Goal: Task Accomplishment & Management: Use online tool/utility

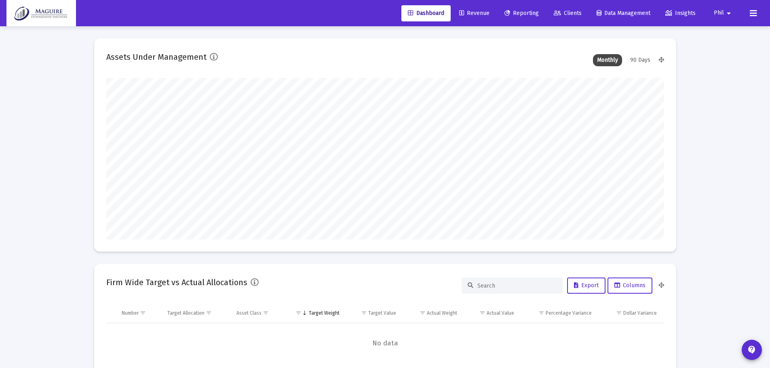
scroll to position [162, 300]
type input "[DATE]"
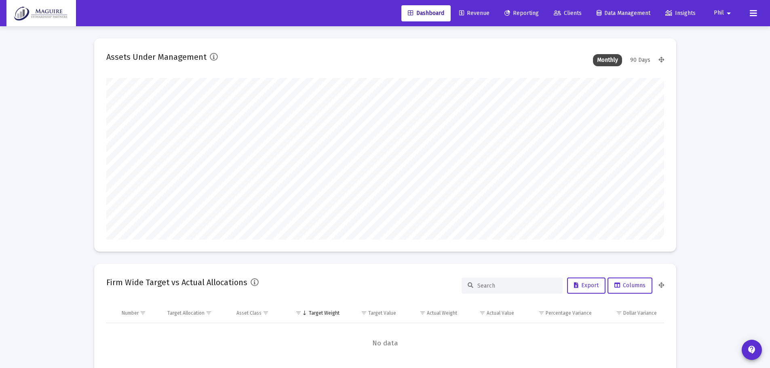
click at [529, 15] on span "Reporting" at bounding box center [521, 13] width 34 height 7
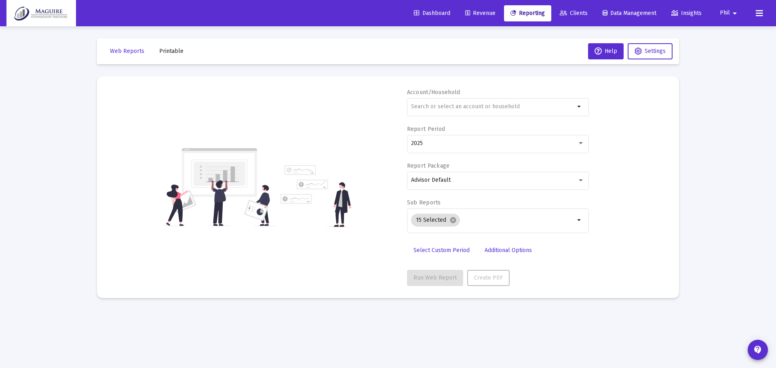
click at [466, 14] on span "Revenue" at bounding box center [480, 13] width 30 height 7
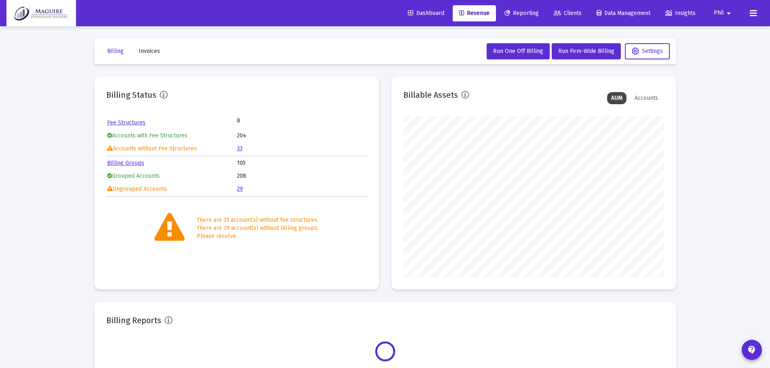
scroll to position [162, 261]
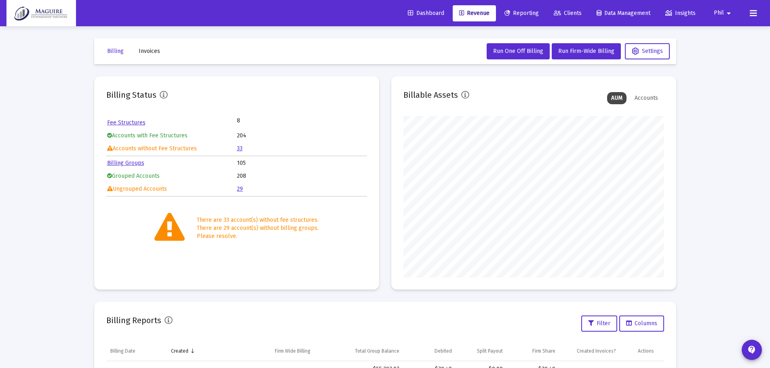
click at [241, 188] on link "29" at bounding box center [240, 189] width 6 height 7
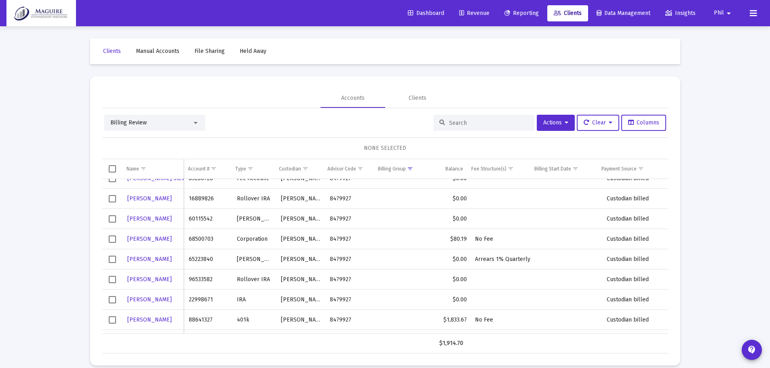
scroll to position [189, 0]
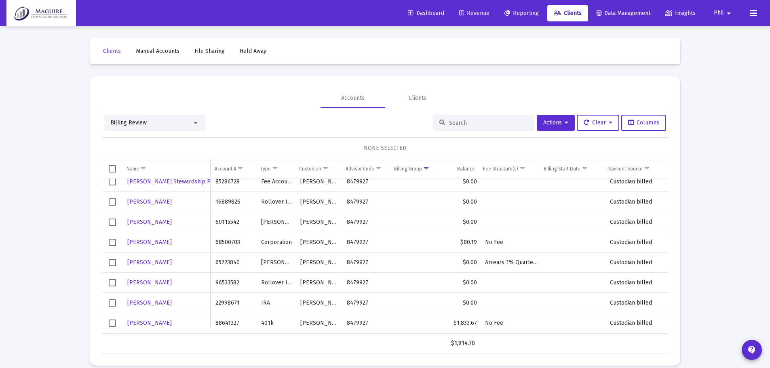
click at [482, 13] on span "Revenue" at bounding box center [474, 13] width 30 height 7
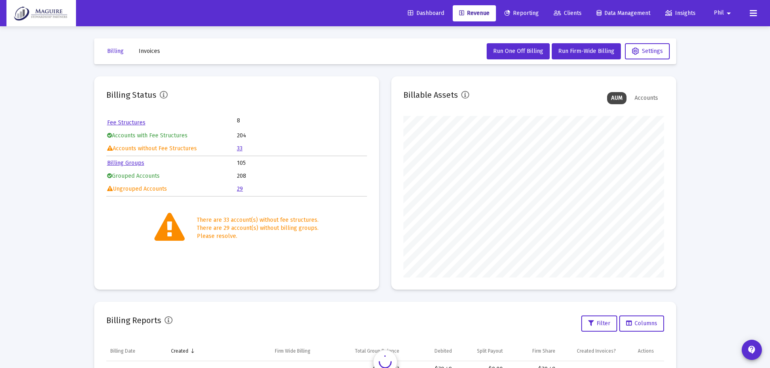
scroll to position [162, 261]
click at [586, 49] on span "Run Firm-Wide Billing" at bounding box center [586, 51] width 56 height 7
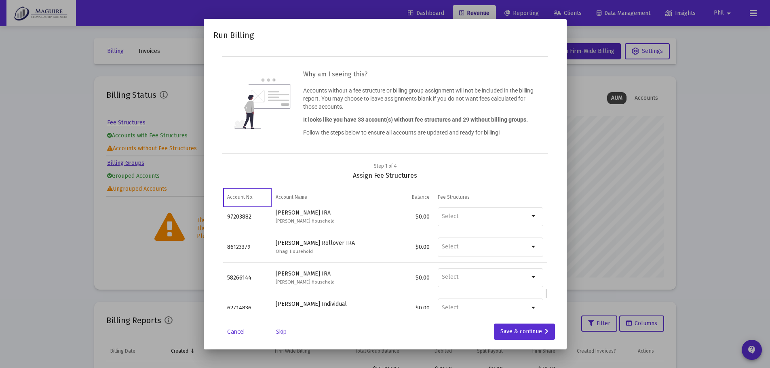
scroll to position [905, 0]
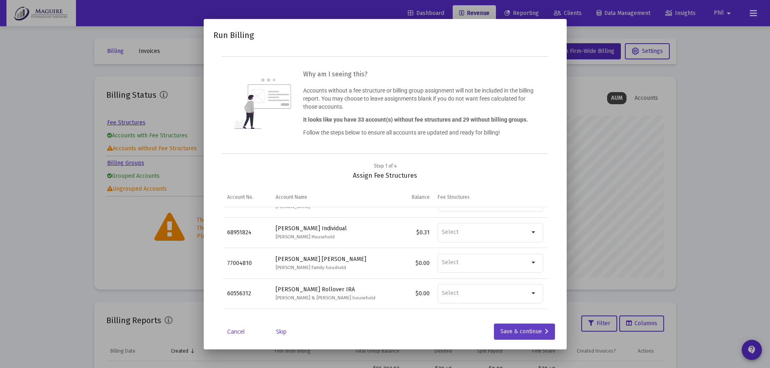
click at [504, 331] on div "Save & continue" at bounding box center [524, 332] width 48 height 16
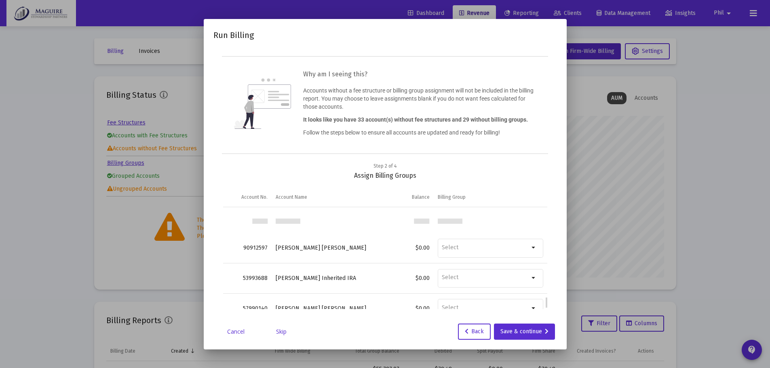
scroll to position [772, 0]
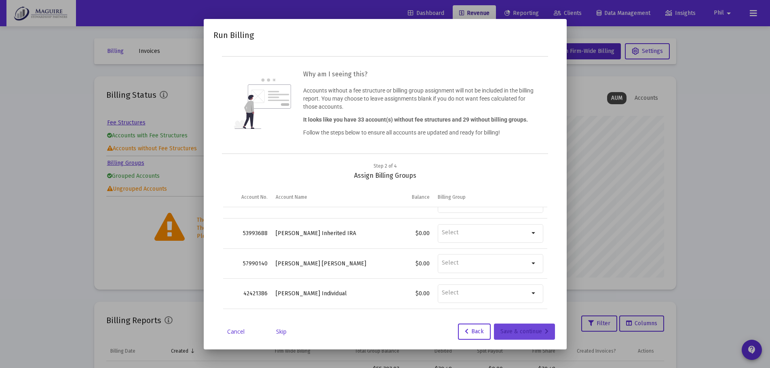
click at [520, 333] on div "Save & continue" at bounding box center [524, 332] width 48 height 16
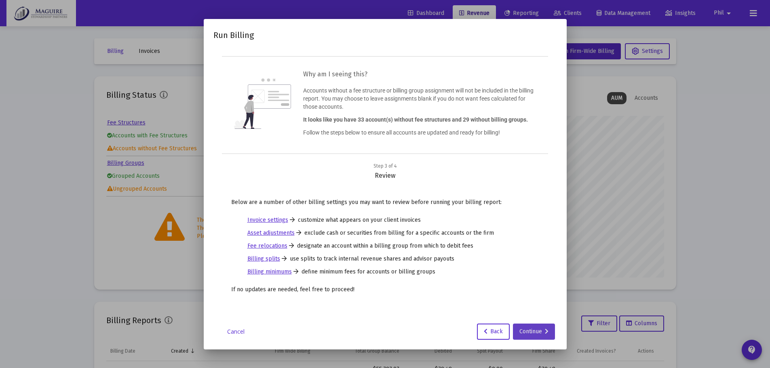
click at [540, 330] on div "Continue" at bounding box center [533, 332] width 29 height 16
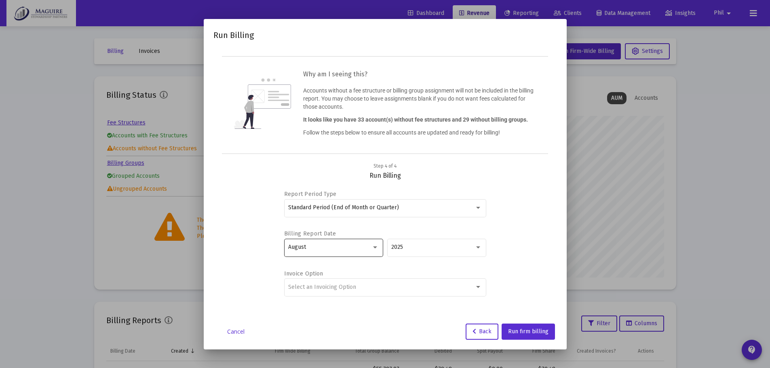
click at [370, 247] on div "August" at bounding box center [329, 247] width 83 height 6
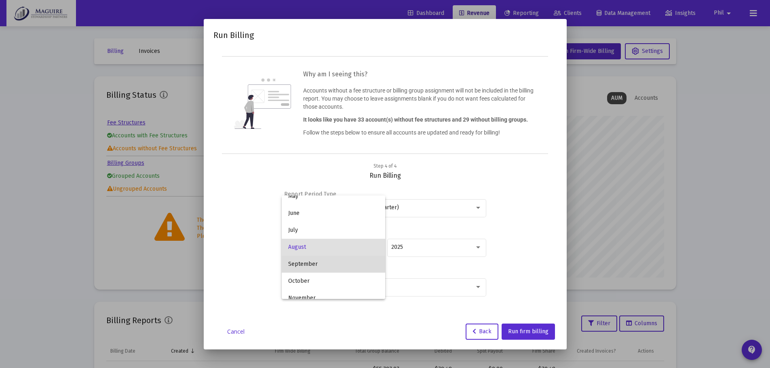
click at [358, 270] on span "September" at bounding box center [333, 264] width 91 height 17
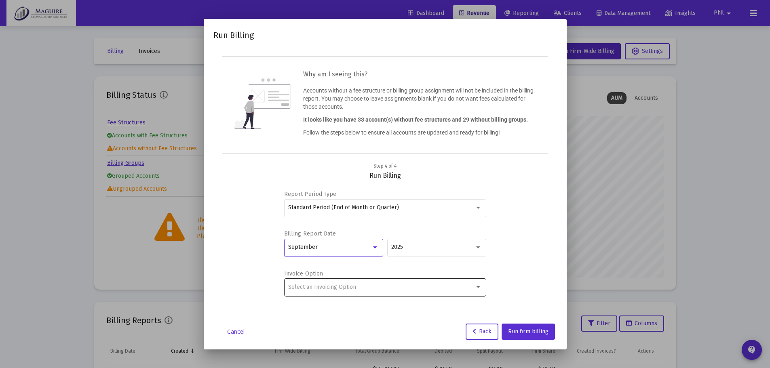
click at [407, 288] on div "Select an Invoicing Option" at bounding box center [381, 287] width 186 height 6
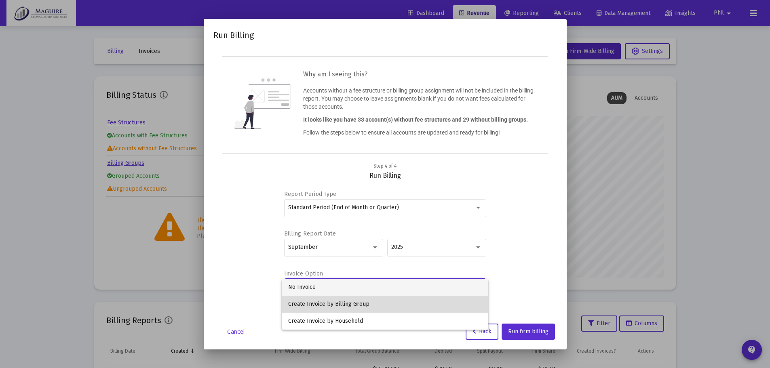
click at [384, 302] on span "Create Invoice by Billing Group" at bounding box center [385, 304] width 194 height 17
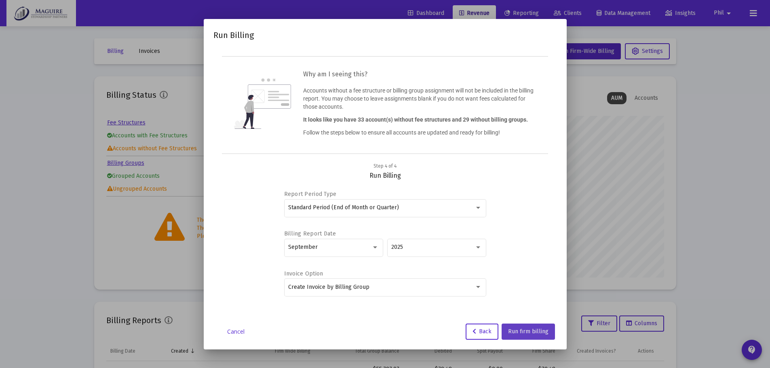
click at [530, 331] on span "Run firm billing" at bounding box center [528, 331] width 40 height 7
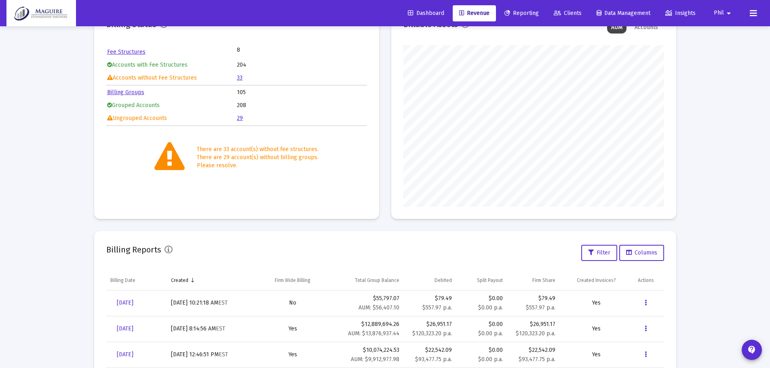
scroll to position [0, 0]
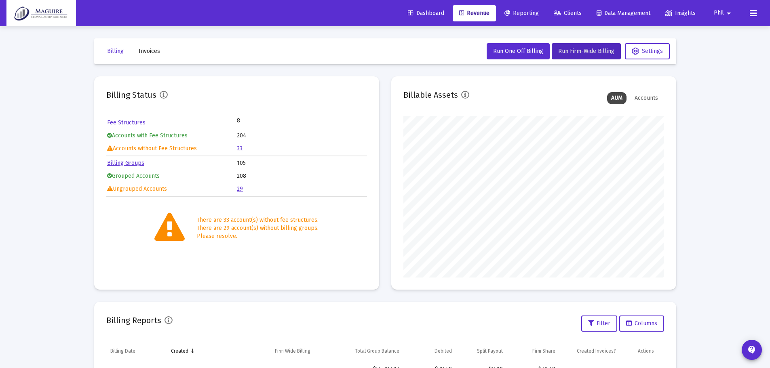
click at [151, 52] on span "Invoices" at bounding box center [149, 51] width 21 height 7
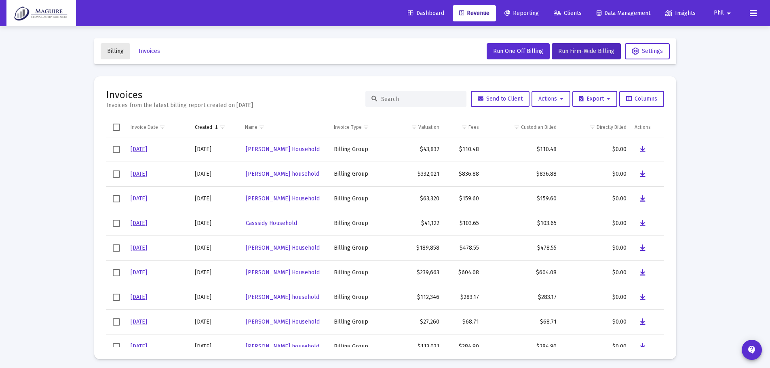
click at [110, 51] on span "Billing" at bounding box center [115, 51] width 17 height 7
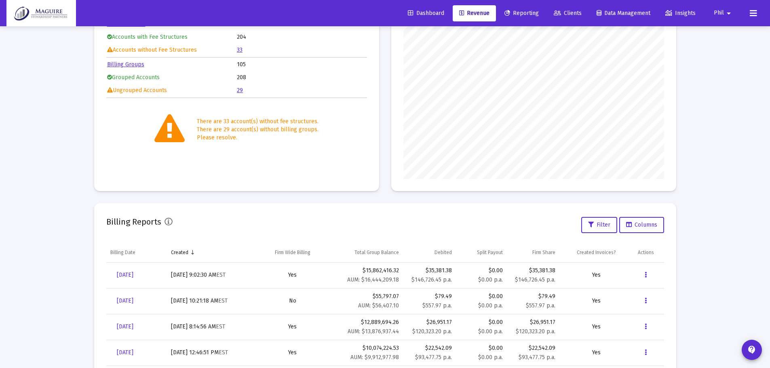
scroll to position [121, 0]
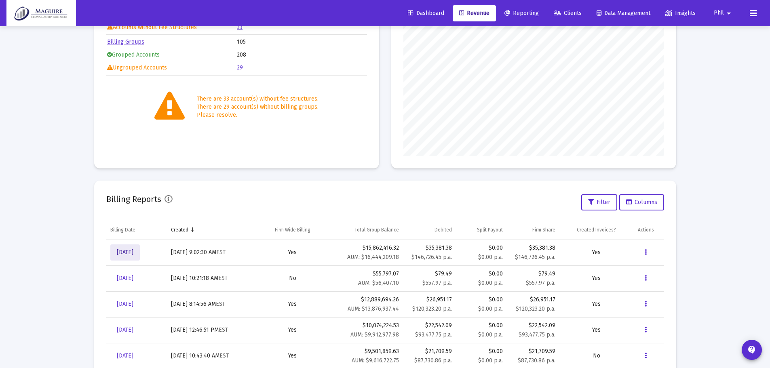
click at [133, 253] on span "[DATE]" at bounding box center [125, 252] width 17 height 7
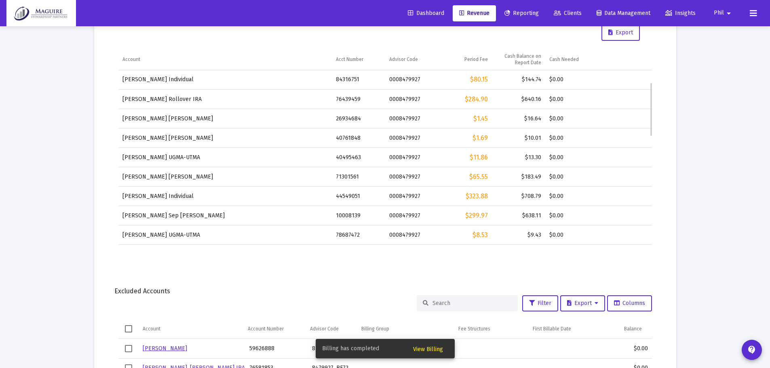
scroll to position [81, 0]
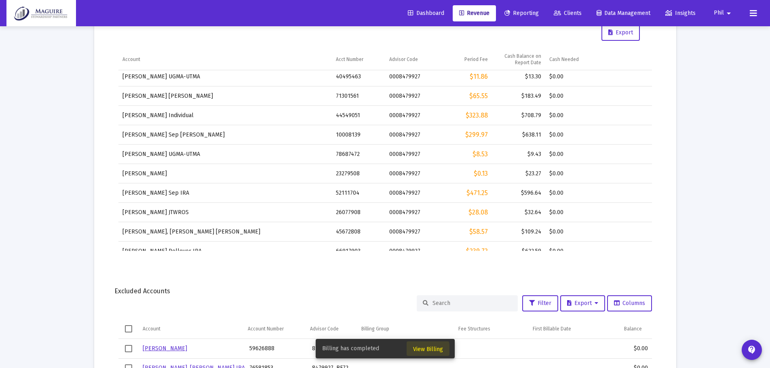
click at [418, 350] on span "View Billing" at bounding box center [428, 349] width 30 height 7
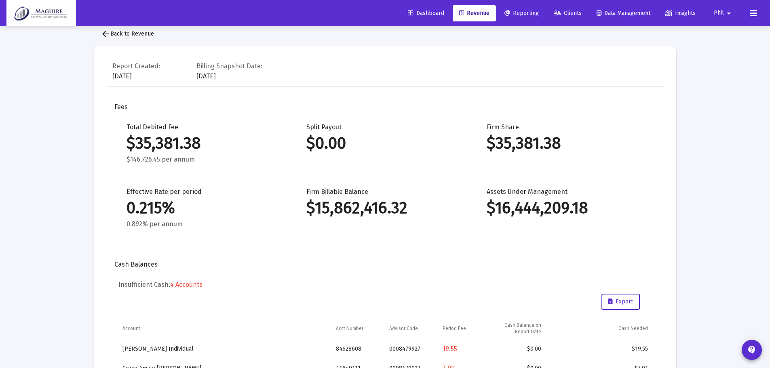
scroll to position [0, 0]
